Goal: Check status: Check status

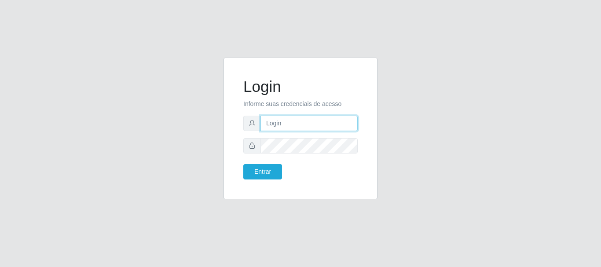
click at [297, 124] on input "text" at bounding box center [309, 123] width 97 height 15
type input "[EMAIL_ADDRESS][DOMAIN_NAME]"
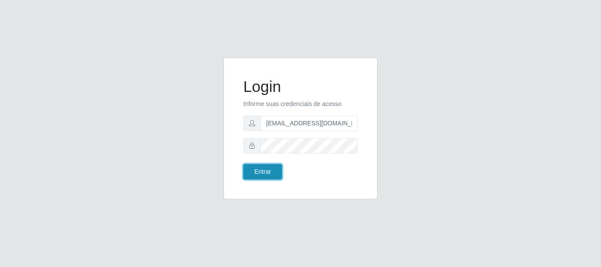
click at [266, 172] on button "Entrar" at bounding box center [262, 171] width 39 height 15
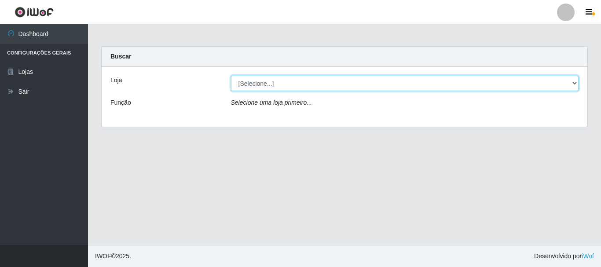
click at [578, 83] on select "[Selecione...] SuperFácil Atacado - Rodoviária" at bounding box center [405, 83] width 348 height 15
select select "400"
click at [231, 76] on select "[Selecione...] SuperFácil Atacado - Rodoviária" at bounding box center [405, 83] width 348 height 15
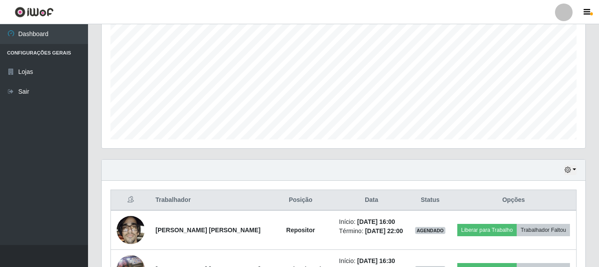
scroll to position [239, 0]
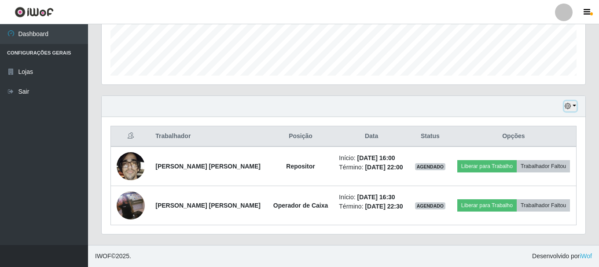
click at [574, 104] on button "button" at bounding box center [570, 106] width 12 height 10
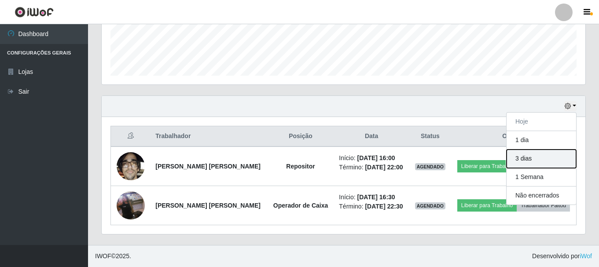
click at [560, 162] on button "3 dias" at bounding box center [542, 159] width 70 height 18
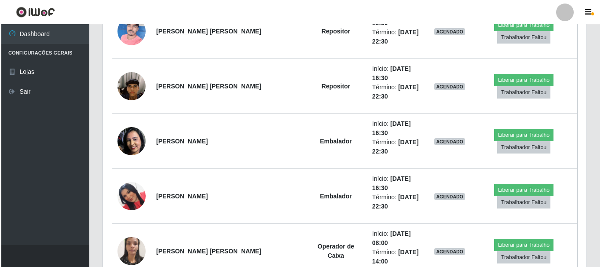
scroll to position [943, 0]
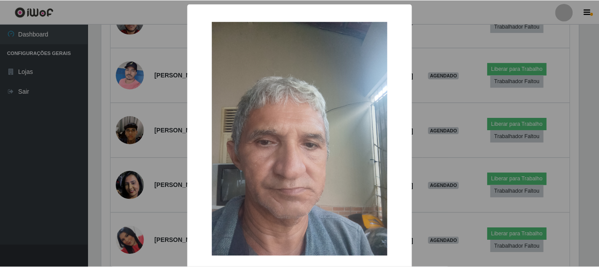
scroll to position [183, 479]
click at [167, 201] on div "× OK Cancel" at bounding box center [300, 133] width 601 height 267
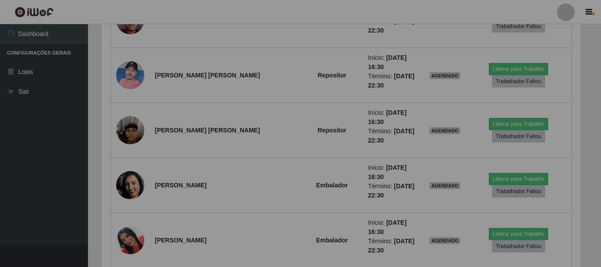
scroll to position [183, 484]
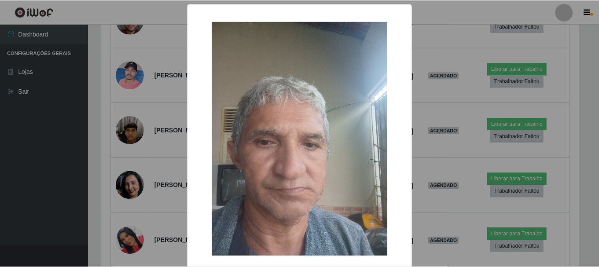
scroll to position [183, 479]
click at [145, 199] on div "× OK Cancel" at bounding box center [300, 133] width 601 height 267
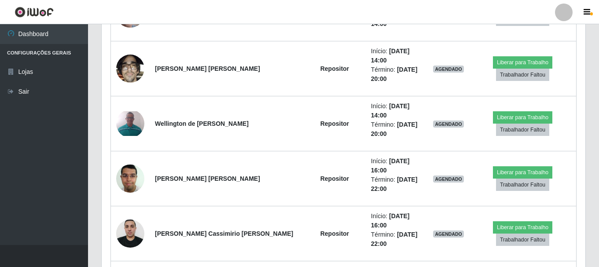
scroll to position [1296, 0]
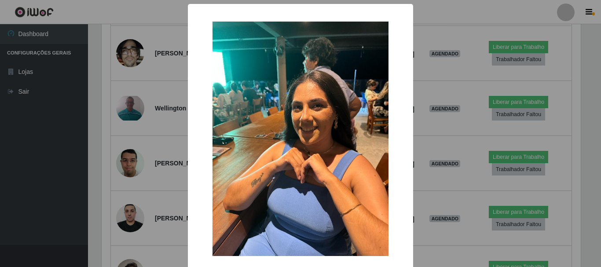
click at [159, 205] on div "× OK Cancel" at bounding box center [300, 133] width 601 height 267
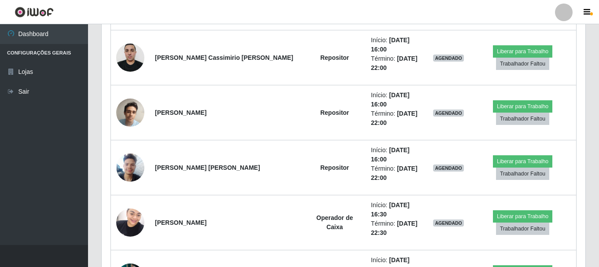
scroll to position [1472, 0]
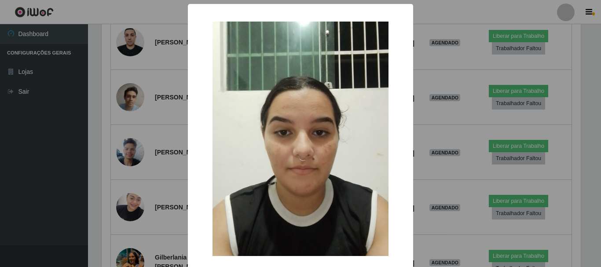
click at [158, 172] on div "× OK Cancel" at bounding box center [300, 133] width 601 height 267
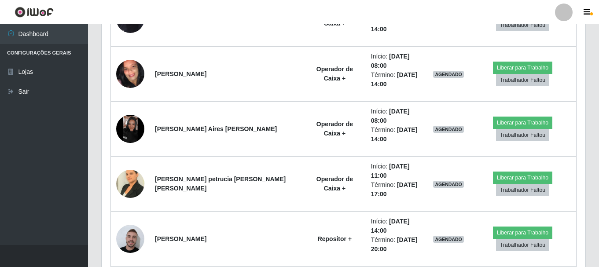
scroll to position [2176, 0]
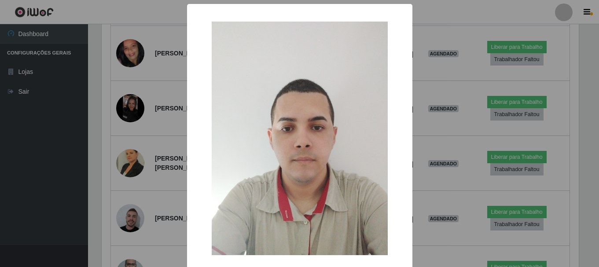
scroll to position [183, 479]
click at [213, 169] on img at bounding box center [301, 139] width 176 height 234
click at [173, 174] on div "× OK Cancel" at bounding box center [300, 133] width 601 height 267
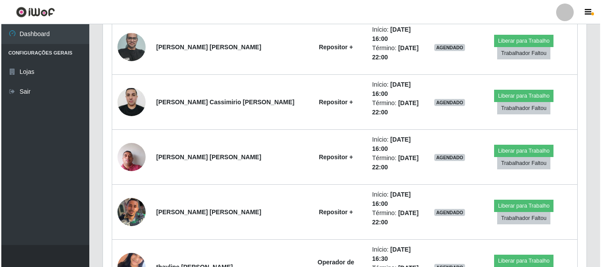
scroll to position [2404, 0]
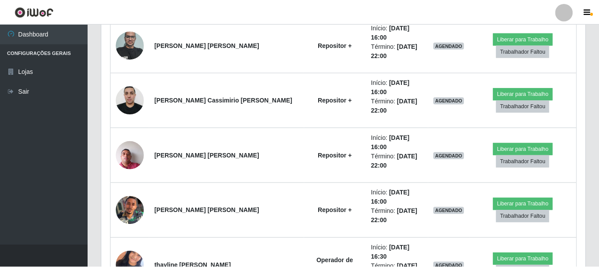
scroll to position [183, 479]
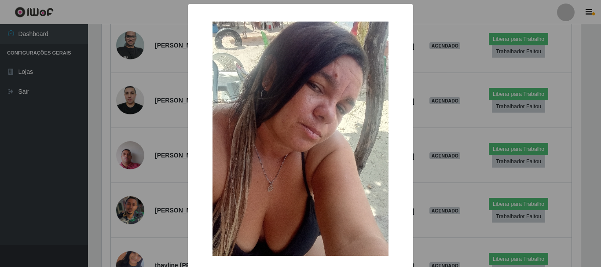
click at [234, 194] on img at bounding box center [301, 139] width 176 height 235
click at [354, 204] on img at bounding box center [301, 139] width 176 height 235
click at [405, 191] on div "× OK Cancel" at bounding box center [300, 156] width 225 height 304
click at [430, 172] on div "× OK Cancel" at bounding box center [300, 133] width 601 height 267
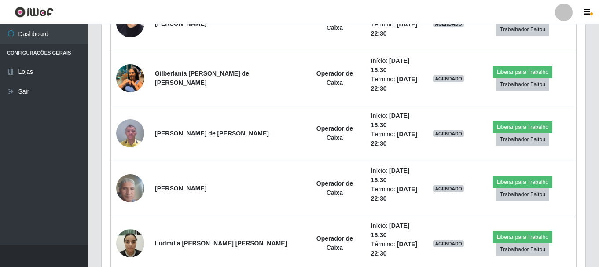
scroll to position [1480, 0]
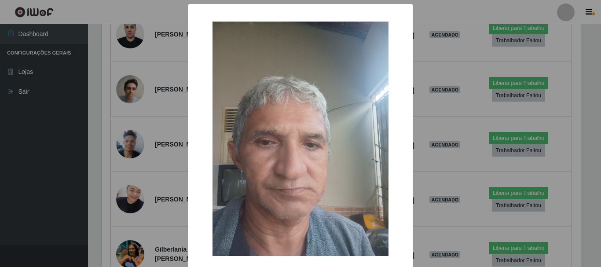
click at [161, 160] on div "× OK Cancel" at bounding box center [300, 133] width 601 height 267
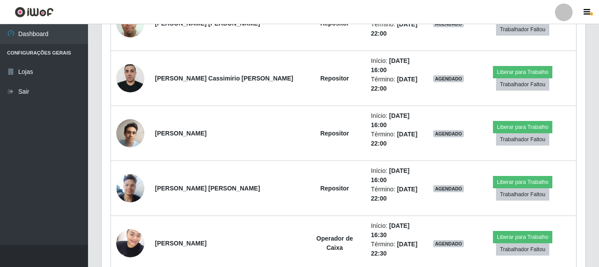
scroll to position [1392, 0]
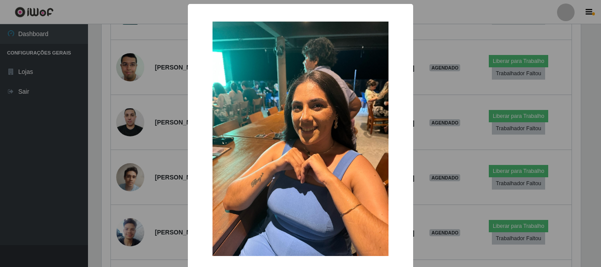
click at [172, 137] on div "× OK Cancel" at bounding box center [300, 133] width 601 height 267
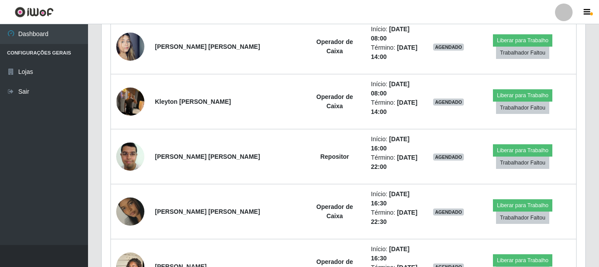
scroll to position [511, 0]
